Goal: Task Accomplishment & Management: Complete application form

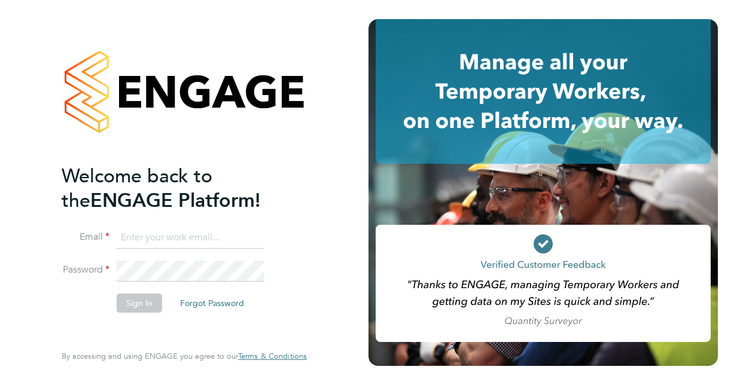
click at [186, 238] on input at bounding box center [191, 238] width 148 height 22
type input "[EMAIL_ADDRESS][DOMAIN_NAME]"
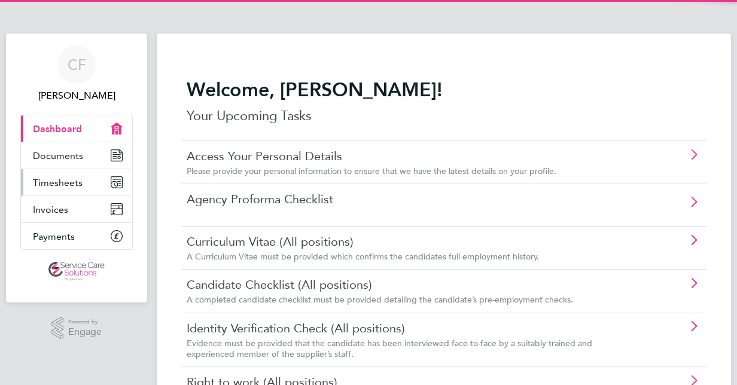
click at [57, 181] on span "Timesheets" at bounding box center [58, 182] width 50 height 11
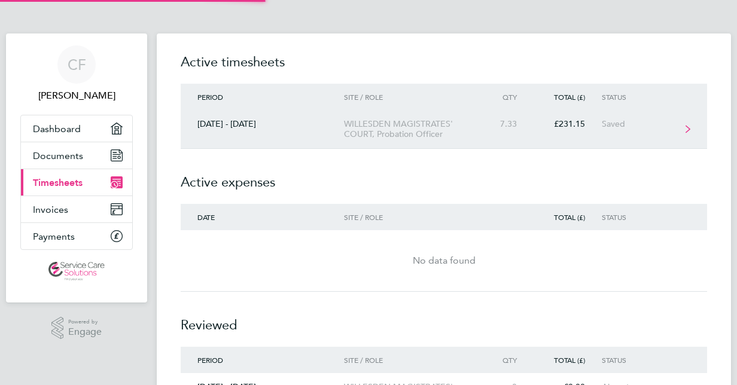
click at [390, 132] on div "WILLESDEN MAGISTRATES' COURT, Probation Officer" at bounding box center [412, 129] width 137 height 20
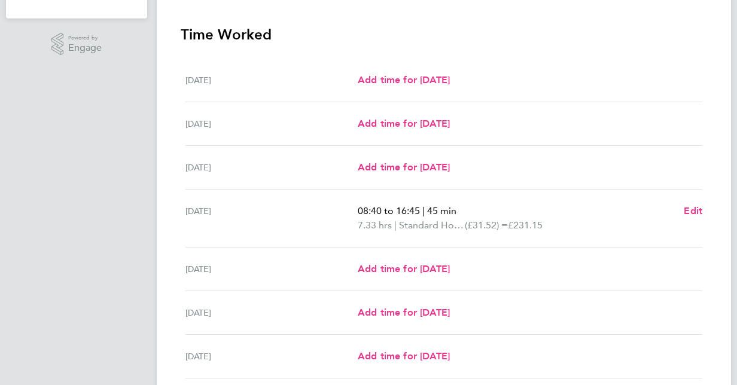
scroll to position [299, 0]
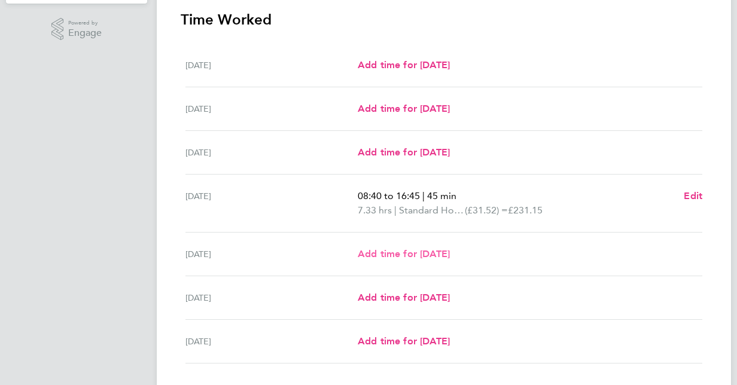
click at [442, 254] on span "Add time for [DATE]" at bounding box center [404, 253] width 92 height 11
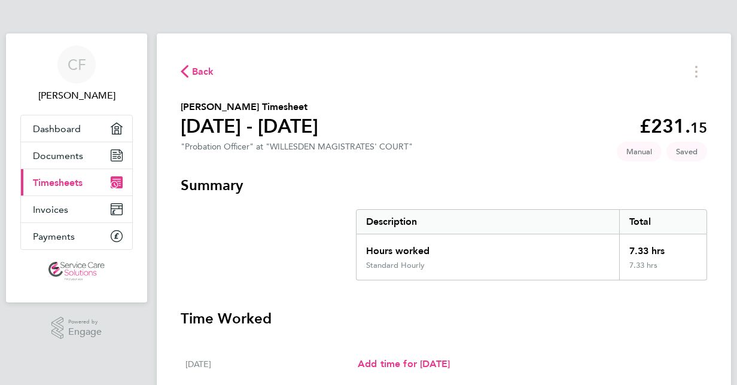
select select "30"
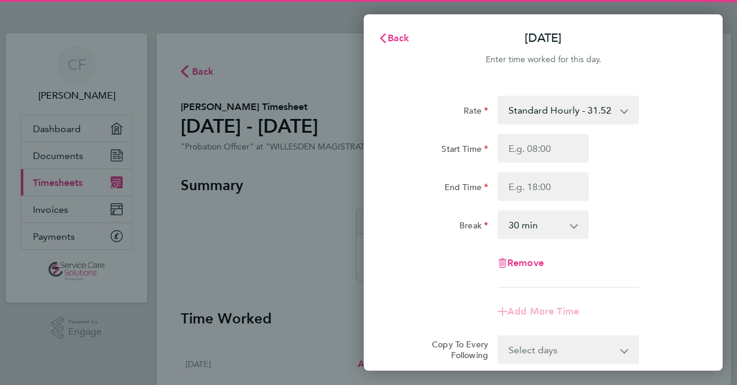
drag, startPoint x: 555, startPoint y: 163, endPoint x: 552, endPoint y: 151, distance: 12.5
click at [555, 163] on div "Start Time End Time" at bounding box center [544, 167] width 302 height 67
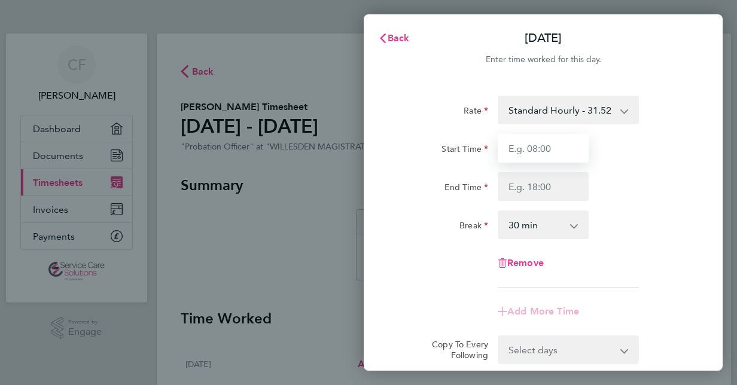
click at [552, 151] on input "Start Time" at bounding box center [543, 148] width 91 height 29
type input "09:00"
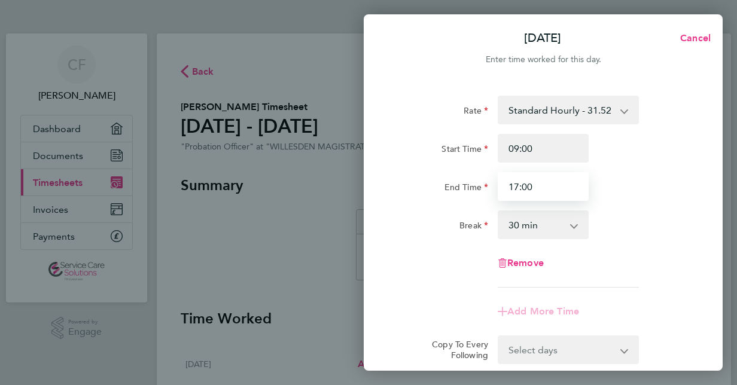
type input "17:00"
click at [579, 231] on app-icon-cross-button at bounding box center [580, 225] width 14 height 26
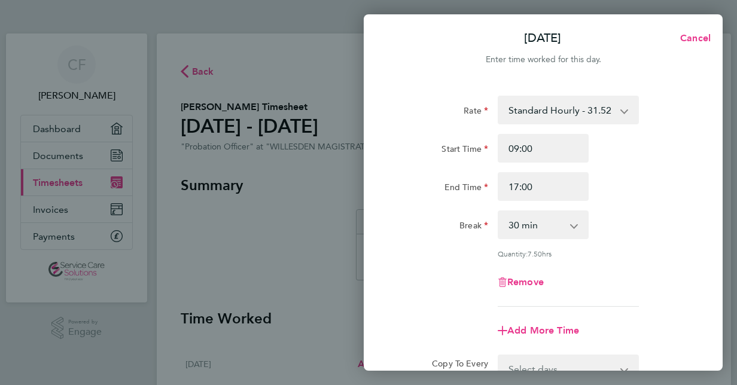
click at [579, 207] on div "Rate Standard Hourly - 31.52 Start Time 09:00 End Time 17:00 Break 0 min 15 min…" at bounding box center [543, 201] width 292 height 211
click at [573, 221] on select "0 min 15 min 30 min 45 min 60 min 75 min 90 min" at bounding box center [536, 225] width 74 height 26
select select "60"
click at [499, 212] on select "0 min 15 min 30 min 45 min 60 min 75 min 90 min" at bounding box center [536, 225] width 74 height 26
click at [642, 189] on div "End Time 17:00" at bounding box center [544, 186] width 302 height 29
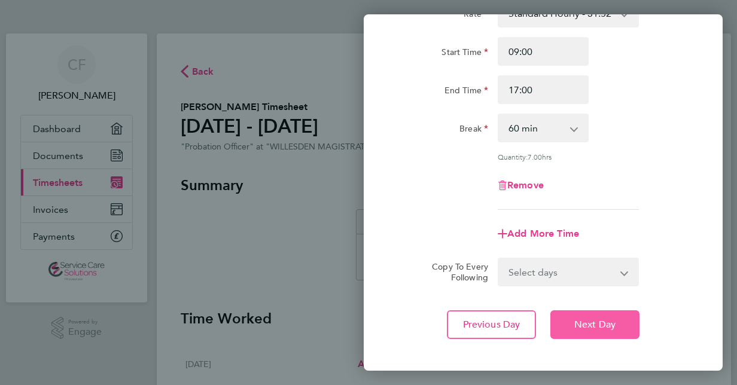
scroll to position [155, 0]
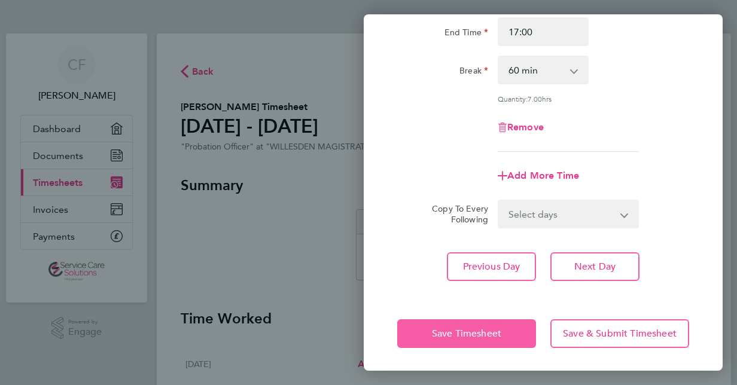
click at [467, 344] on button "Save Timesheet" at bounding box center [466, 334] width 139 height 29
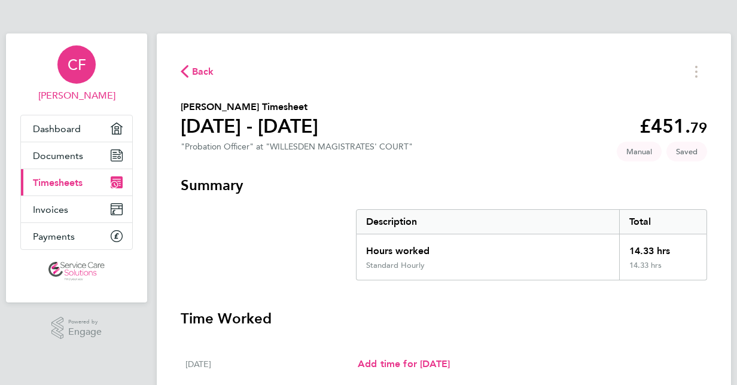
click at [62, 60] on div "CF" at bounding box center [76, 64] width 38 height 38
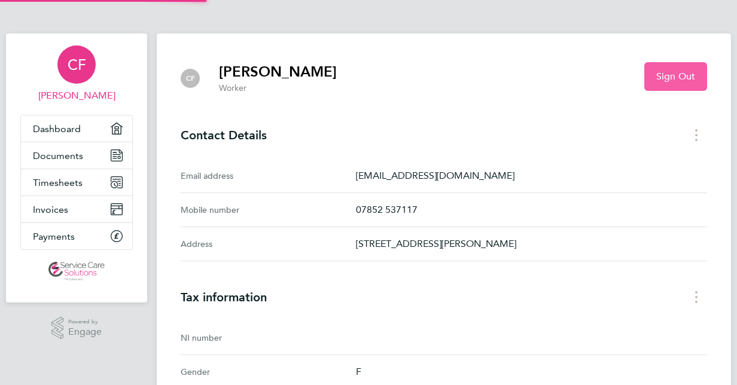
click at [681, 66] on button "Sign Out" at bounding box center [676, 76] width 63 height 29
